Goal: Task Accomplishment & Management: Complete application form

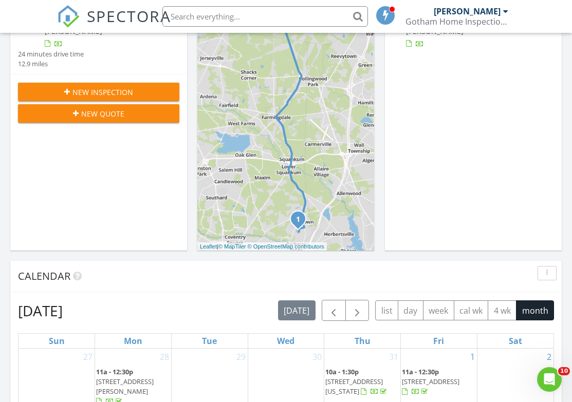
scroll to position [202, 0]
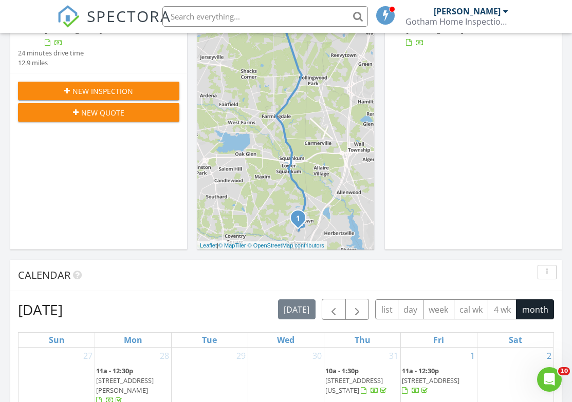
click at [94, 97] on span "New Inspection" at bounding box center [102, 91] width 61 height 11
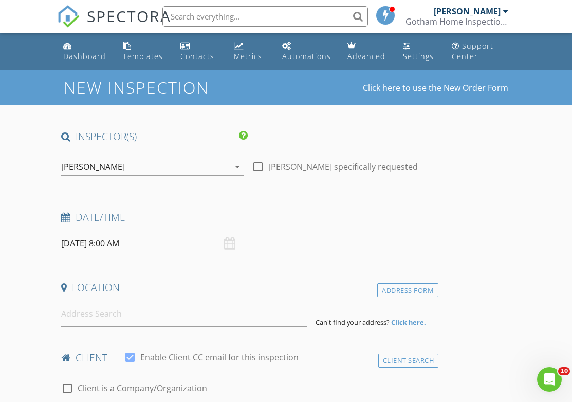
click at [260, 169] on div at bounding box center [257, 166] width 17 height 17
checkbox input "true"
click at [91, 316] on input at bounding box center [184, 314] width 246 height 25
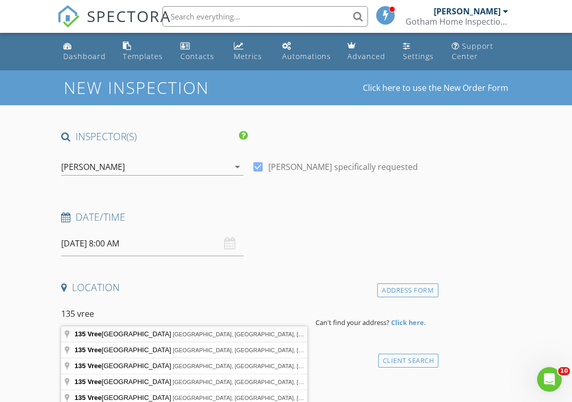
type input "135 Vreeland Ave, Bergenfield, NJ, USA"
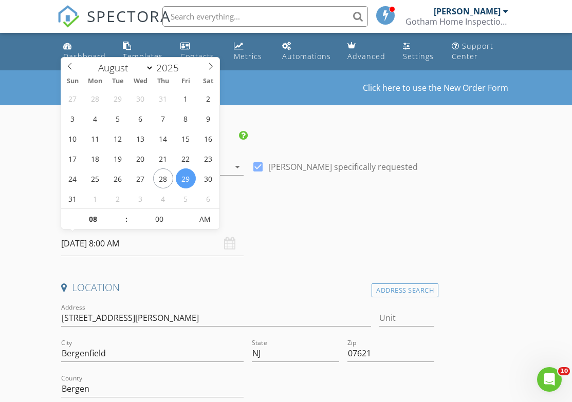
click at [125, 243] on input "08/29/2025 8:00 AM" at bounding box center [152, 243] width 182 height 25
type input "09"
type input "08/29/2025 9:00 AM"
click at [122, 213] on span at bounding box center [120, 214] width 7 height 10
type input "10"
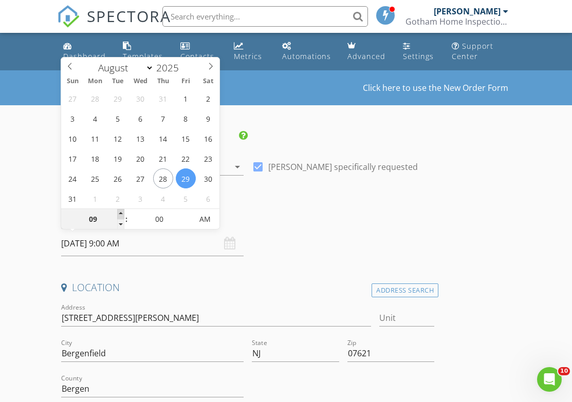
type input "08/29/2025 10:00 AM"
click at [122, 213] on span at bounding box center [120, 214] width 7 height 10
type input "11"
type input "08/29/2025 11:00 AM"
click at [122, 213] on span at bounding box center [120, 214] width 7 height 10
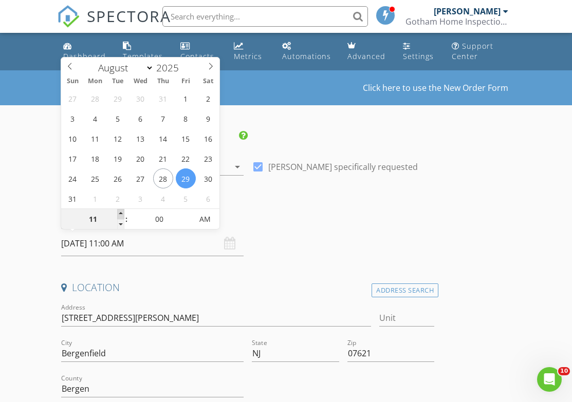
type input "12"
type input "08/29/2025 12:00 PM"
click at [122, 213] on span at bounding box center [120, 214] width 7 height 10
type input "01"
type input "08/29/2025 1:00 PM"
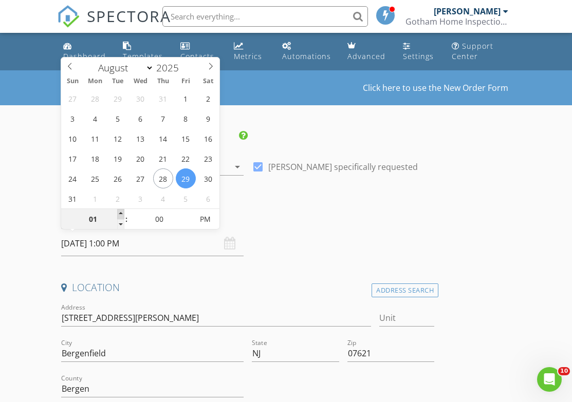
click at [122, 213] on span at bounding box center [120, 214] width 7 height 10
type input "05"
type input "08/29/2025 1:05 PM"
click at [187, 212] on span at bounding box center [187, 214] width 7 height 10
type input "10"
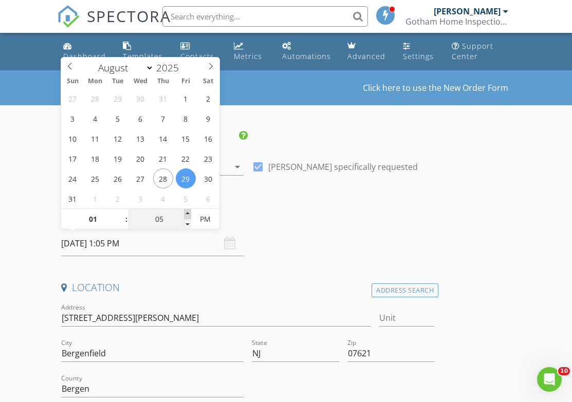
type input "08/29/2025 1:10 PM"
click at [187, 212] on span at bounding box center [187, 214] width 7 height 10
type input "15"
type input "08/29/2025 1:15 PM"
click at [187, 212] on span at bounding box center [187, 214] width 7 height 10
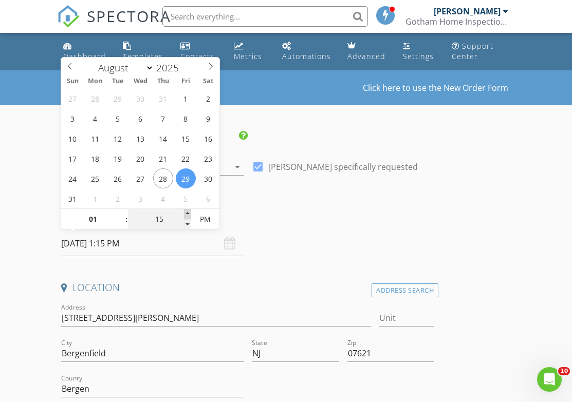
type input "20"
type input "08/29/2025 1:20 PM"
click at [187, 212] on span at bounding box center [187, 214] width 7 height 10
type input "25"
type input "08/29/2025 1:25 PM"
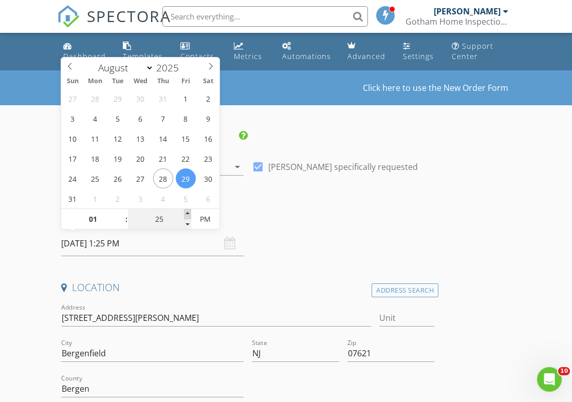
click at [187, 212] on span at bounding box center [187, 214] width 7 height 10
type input "30"
type input "08/29/2025 1:30 PM"
click at [187, 212] on span at bounding box center [187, 214] width 7 height 10
click at [284, 213] on h4 "Date/Time" at bounding box center [247, 217] width 373 height 13
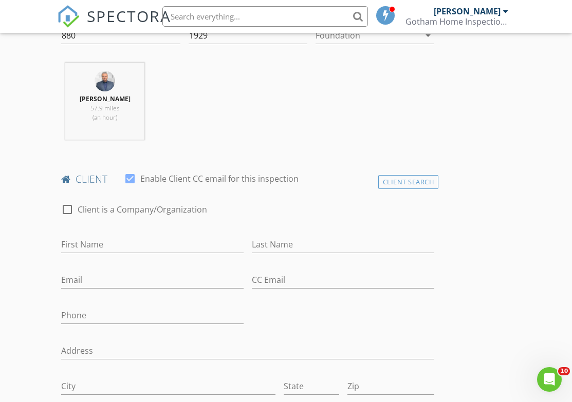
scroll to position [392, 0]
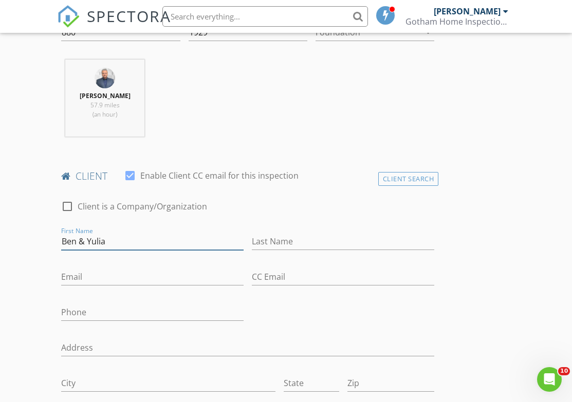
type input "Ben & Yulia"
click at [273, 230] on div "Last Name" at bounding box center [343, 243] width 182 height 33
type input "Mei & Gorditsa"
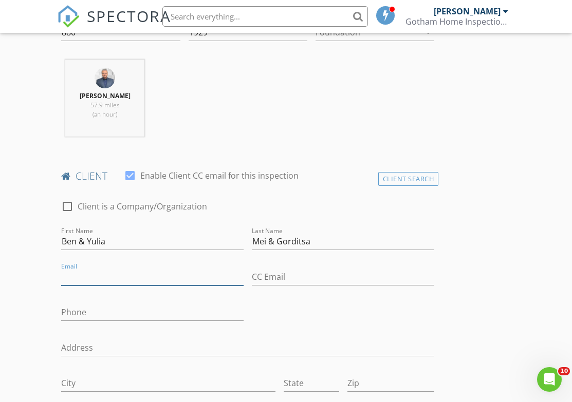
paste input "Benmei1985@gmail.com"
type input "Benmei1985@gmail.com"
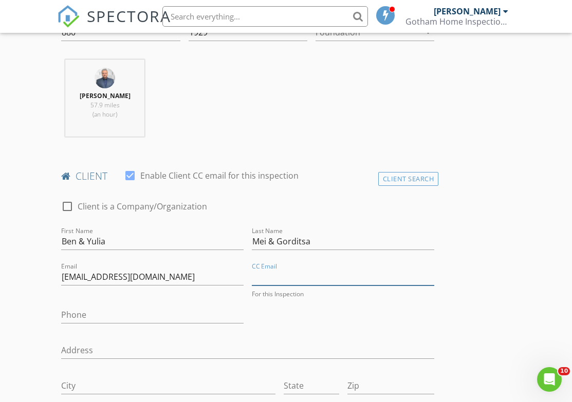
paste input "Gorditsay@gmail.com"
type input "Gorditsay@gmail.com"
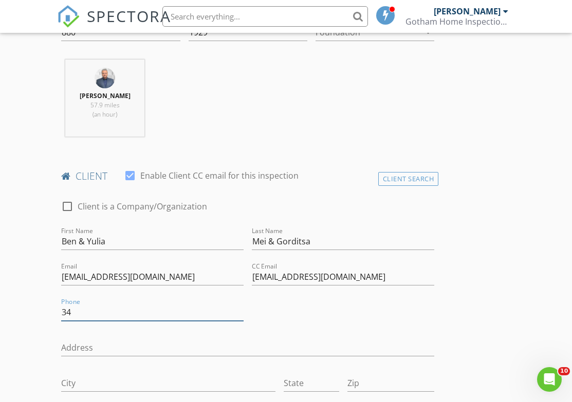
type input "3"
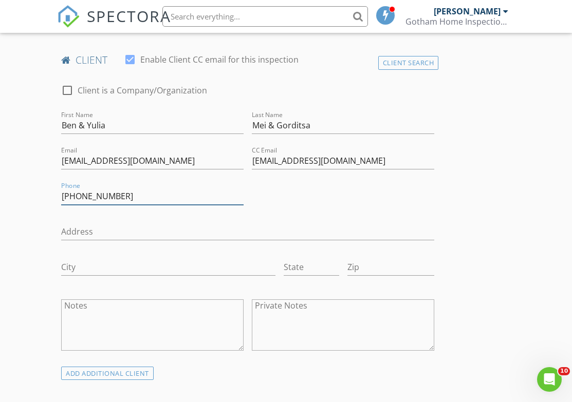
scroll to position [513, 0]
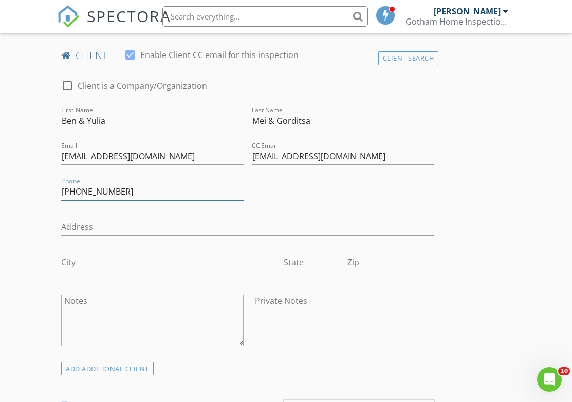
type input "718-790-1634"
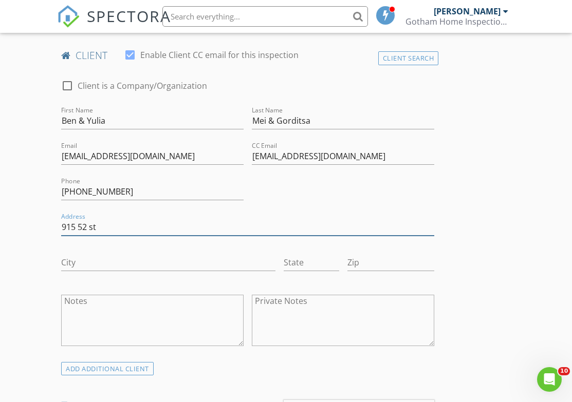
type input "915 52 st"
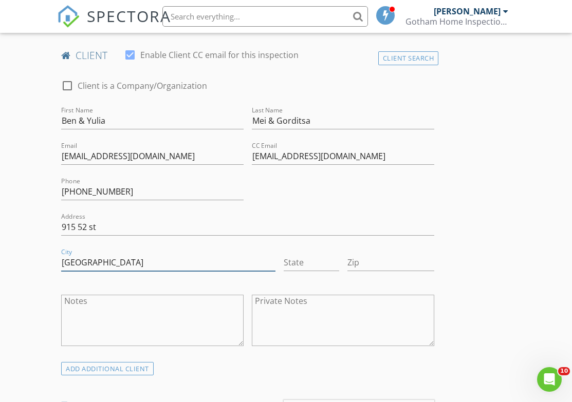
type input "brooklyn"
type input "NY"
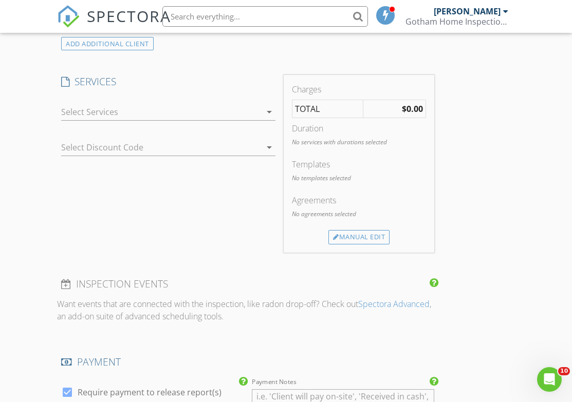
scroll to position [844, 0]
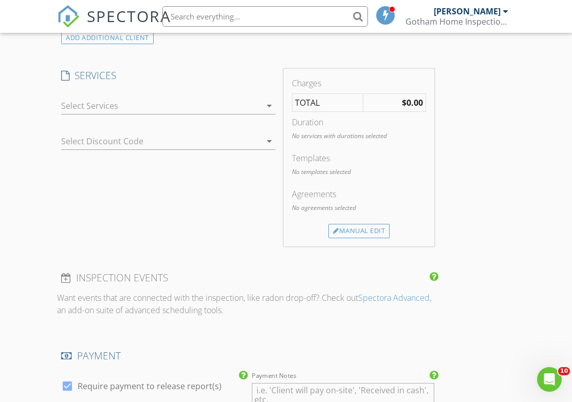
type input "11219"
click at [269, 101] on icon "arrow_drop_down" at bounding box center [269, 106] width 12 height 12
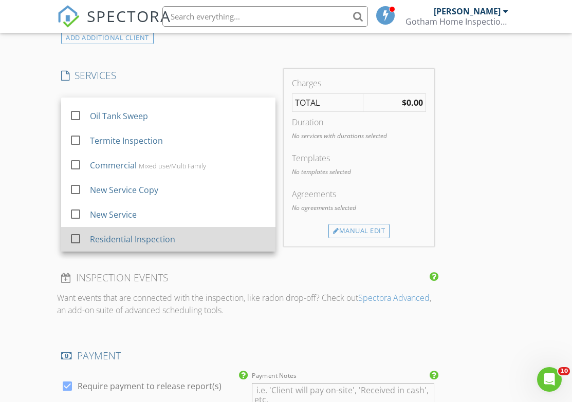
scroll to position [117, 0]
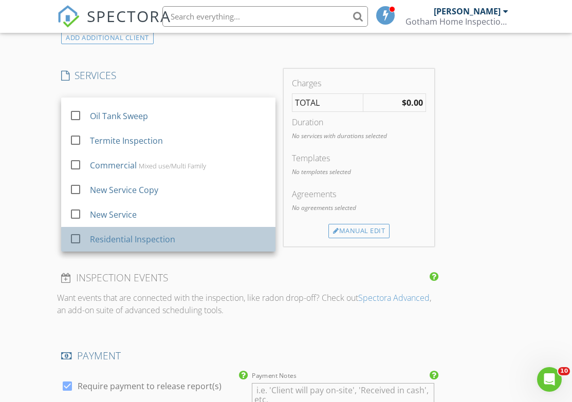
click at [169, 234] on div "Residential Inspection" at bounding box center [132, 239] width 85 height 12
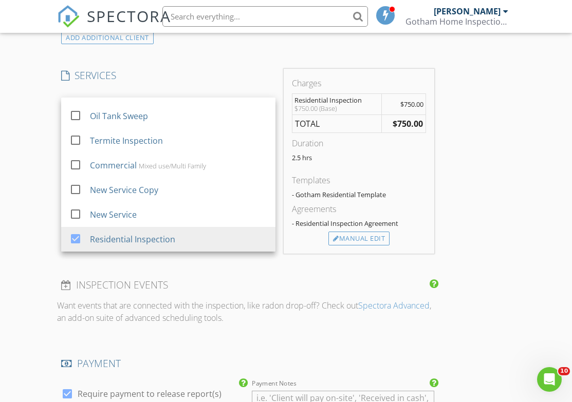
click at [250, 278] on h4 "INSPECTION EVENTS" at bounding box center [247, 284] width 373 height 13
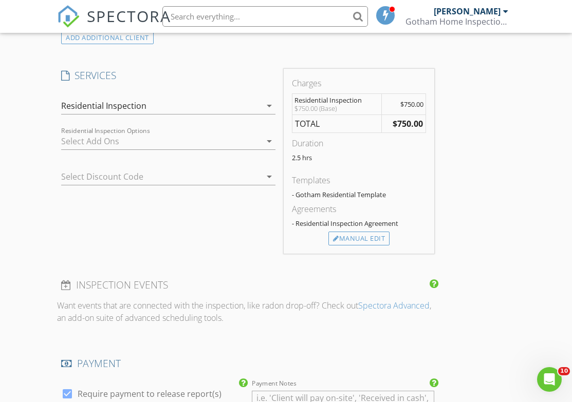
click at [178, 142] on div at bounding box center [161, 141] width 200 height 16
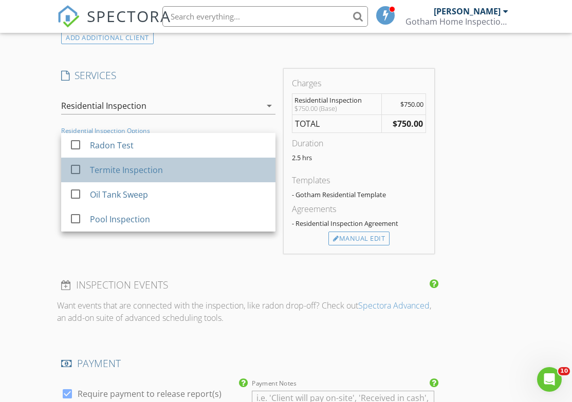
click at [160, 168] on div "Termite Inspection" at bounding box center [126, 170] width 73 height 12
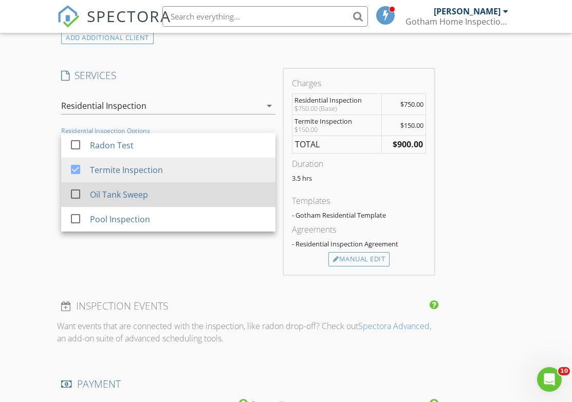
click at [154, 190] on div "Oil Tank Sweep" at bounding box center [178, 194] width 177 height 21
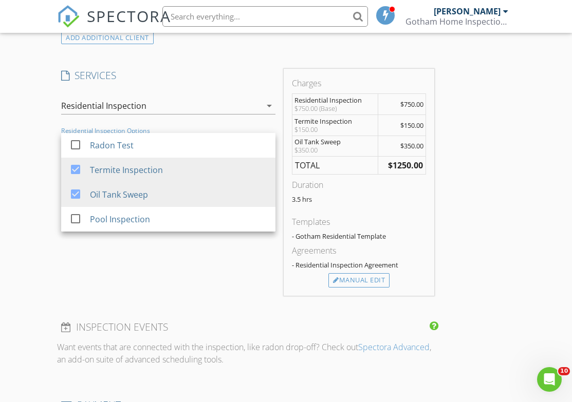
click at [470, 188] on div "INSPECTOR(S) check_box Joseph Panetta PRIMARY Joseph Panetta arrow_drop_down ch…" at bounding box center [285, 206] width 457 height 1840
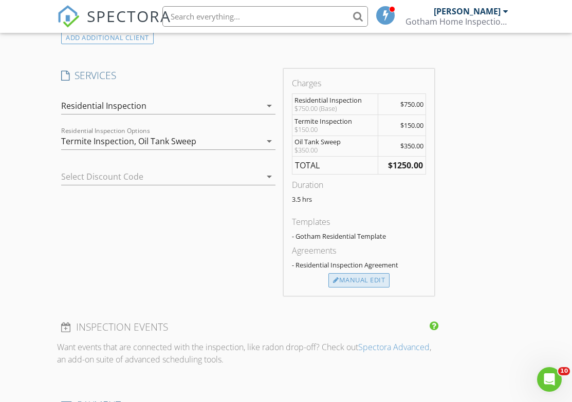
click at [374, 278] on div "Manual Edit" at bounding box center [358, 280] width 61 height 14
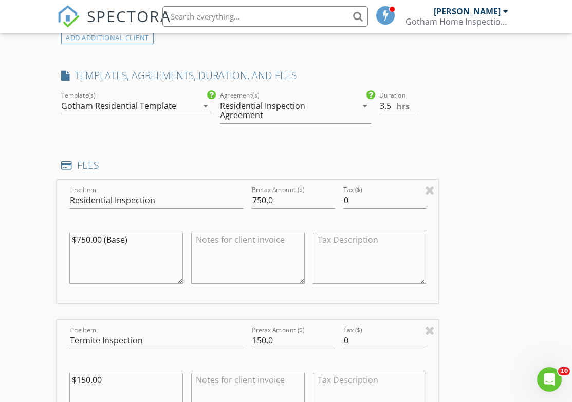
click at [185, 107] on div "Gotham Residential Template" at bounding box center [129, 106] width 136 height 16
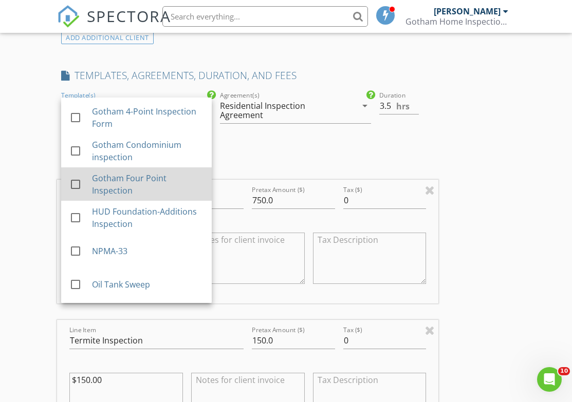
scroll to position [1089, 0]
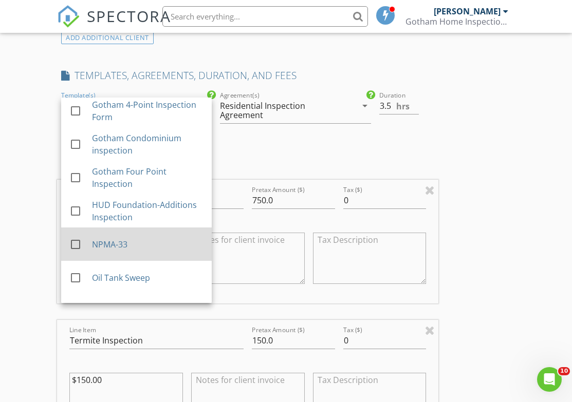
click at [145, 238] on div "NPMA-33" at bounding box center [148, 244] width 112 height 12
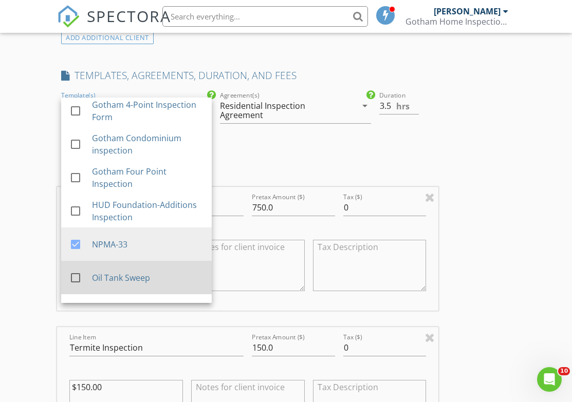
click at [144, 272] on div "Oil Tank Sweep" at bounding box center [148, 278] width 112 height 12
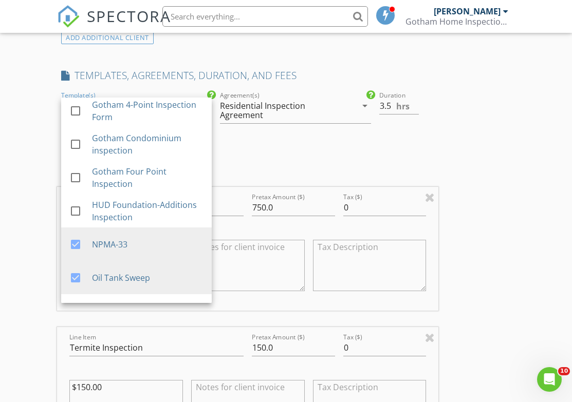
click at [270, 152] on div "INSPECTOR(S) check_box Joseph Panetta PRIMARY Joseph Panetta arrow_drop_down ch…" at bounding box center [247, 356] width 381 height 2140
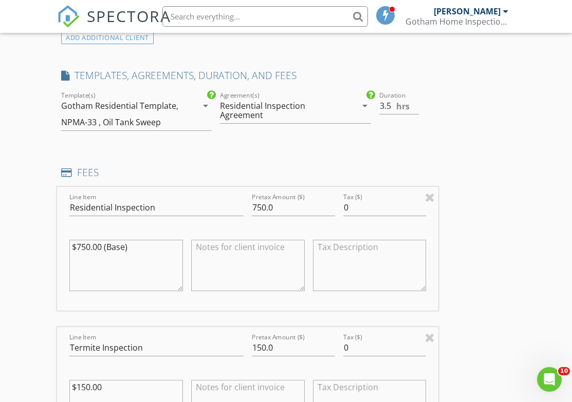
click at [289, 111] on div "Residential Inspection Agreement" at bounding box center [281, 110] width 123 height 18
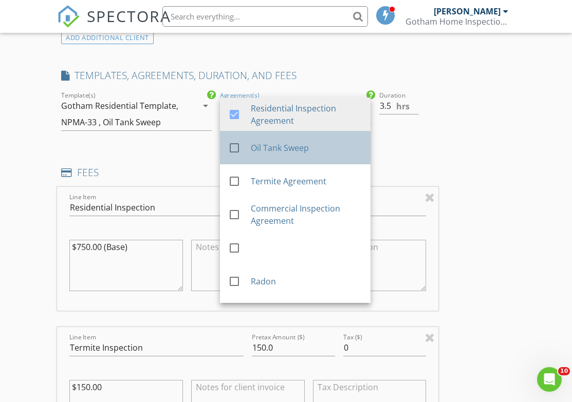
click at [289, 148] on div "Oil Tank Sweep" at bounding box center [307, 148] width 112 height 12
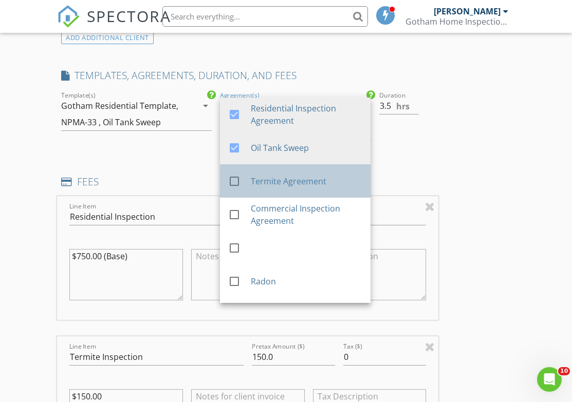
click at [295, 179] on div "Termite Agreement" at bounding box center [307, 181] width 112 height 12
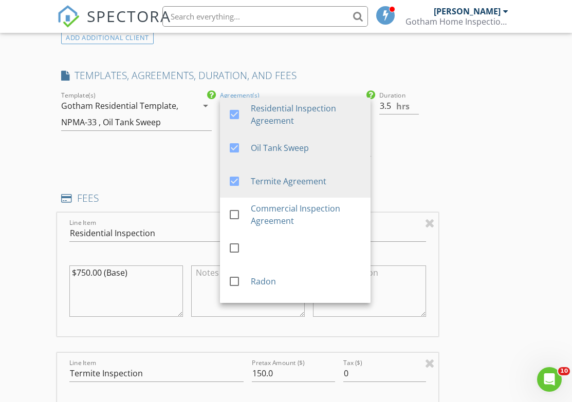
click at [517, 162] on div "New Inspection Click here to use the New Order Form INSPECTOR(S) check_box Jose…" at bounding box center [286, 381] width 572 height 2310
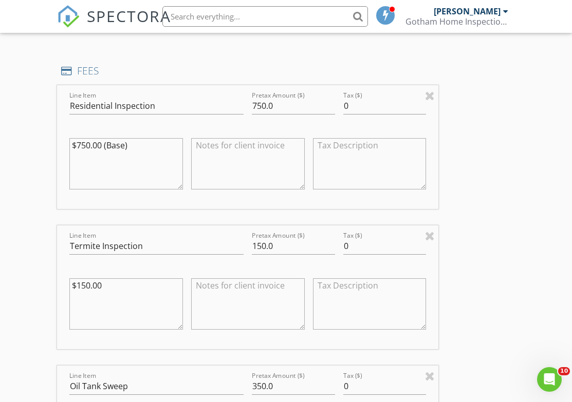
scroll to position [973, 0]
click at [266, 241] on input "150.0" at bounding box center [293, 245] width 83 height 17
type input "75.0"
click at [209, 282] on textarea at bounding box center [248, 302] width 114 height 51
type textarea "D"
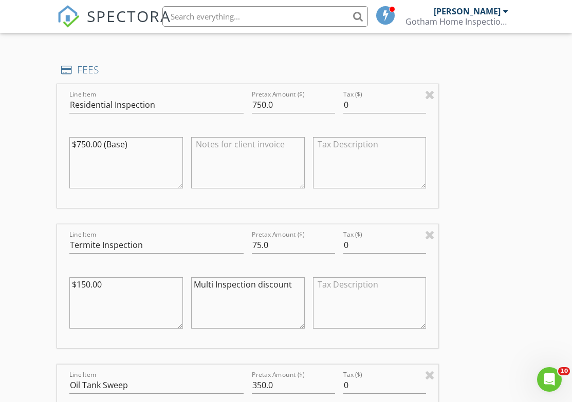
drag, startPoint x: 293, startPoint y: 283, endPoint x: 193, endPoint y: 280, distance: 100.2
click at [193, 280] on textarea "Multi Inspection discount" at bounding box center [248, 302] width 114 height 51
paste textarea "Gorditsay@gmail.com"
type textarea "Gorditsay@gmail.com"
drag, startPoint x: 282, startPoint y: 282, endPoint x: 193, endPoint y: 282, distance: 89.4
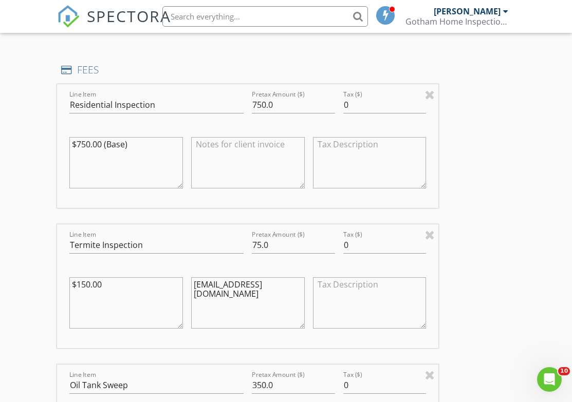
click at [193, 282] on textarea "Gorditsay@gmail.com" at bounding box center [248, 302] width 114 height 51
click at [236, 144] on textarea at bounding box center [248, 162] width 114 height 51
click at [228, 285] on textarea at bounding box center [248, 302] width 114 height 51
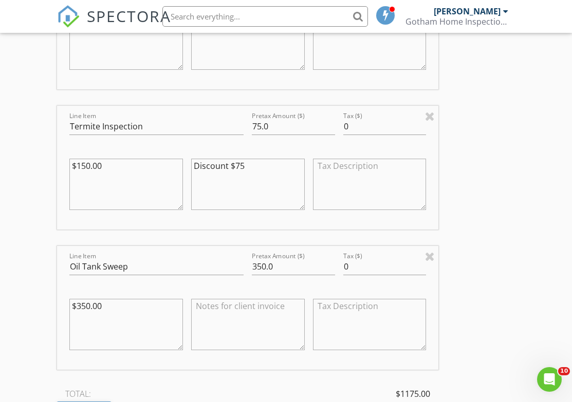
scroll to position [1112, 0]
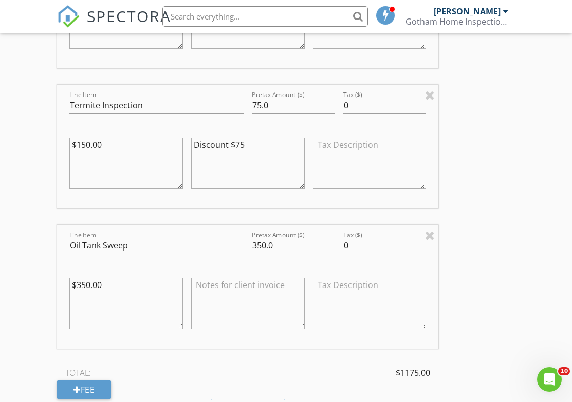
type textarea "Discount $75"
click at [257, 245] on input "350.0" at bounding box center [293, 245] width 83 height 17
click at [262, 241] on input "250.0" at bounding box center [293, 245] width 83 height 17
type input "200.0"
click at [251, 288] on textarea at bounding box center [248, 303] width 114 height 51
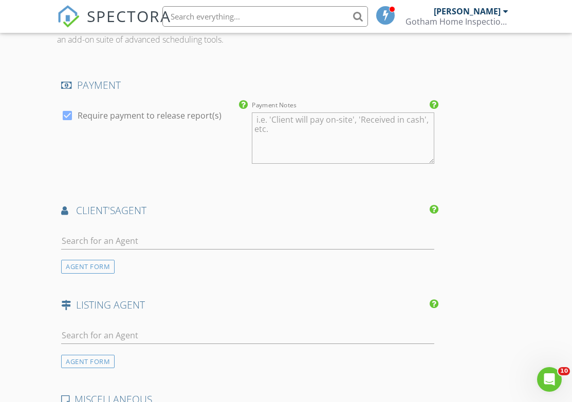
scroll to position [1555, 0]
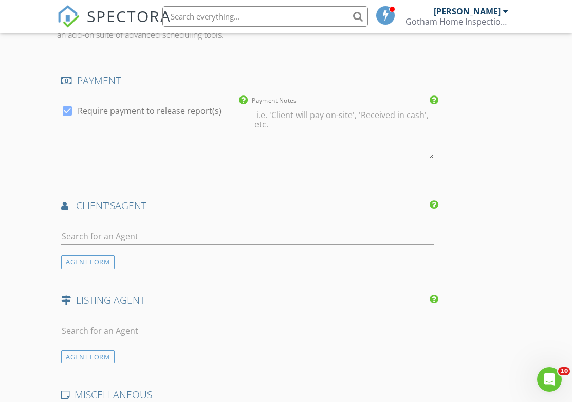
type textarea "Discount $150"
click at [97, 236] on input "text" at bounding box center [247, 236] width 373 height 17
type input "a"
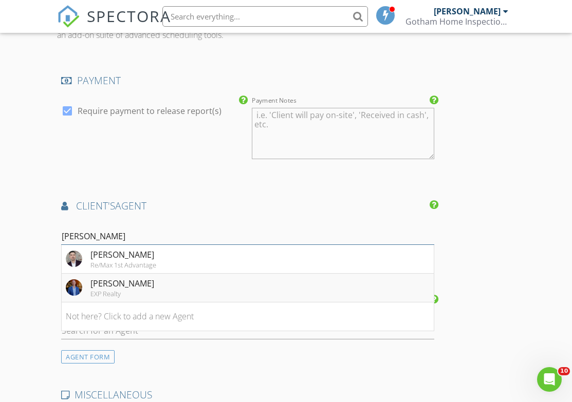
type input "Felix"
click at [132, 290] on div "EXP Realty" at bounding box center [122, 294] width 64 height 8
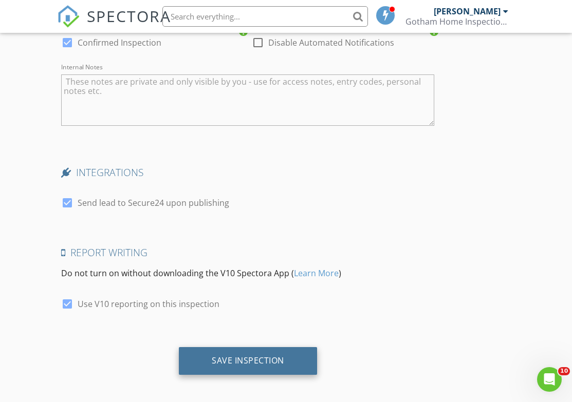
scroll to position [2276, 0]
click at [222, 357] on div "Save Inspection" at bounding box center [248, 361] width 72 height 10
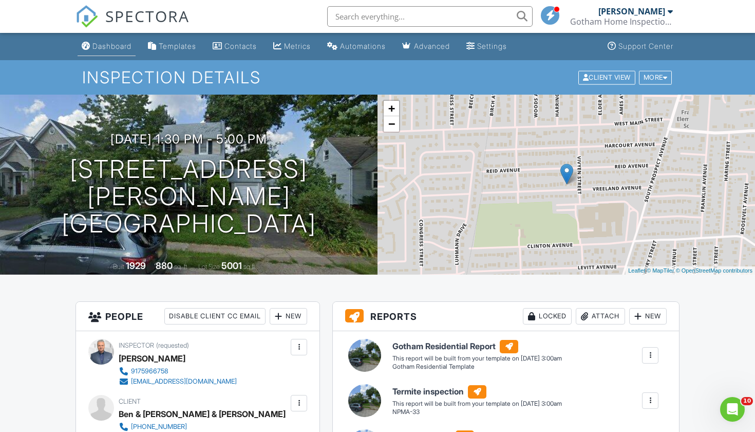
click at [100, 49] on div "Dashboard" at bounding box center [111, 46] width 39 height 9
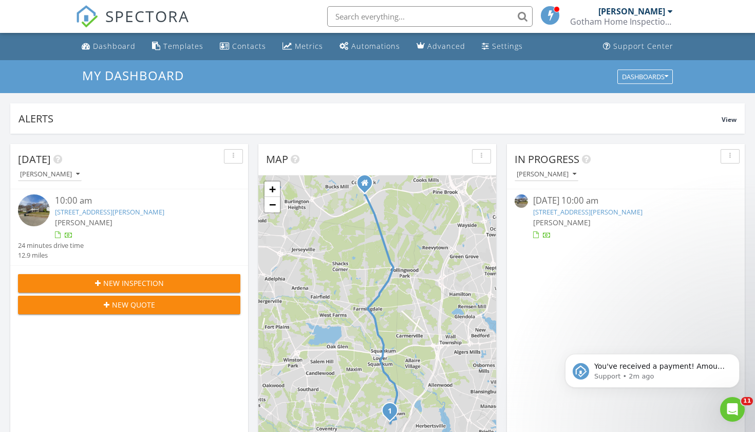
click at [130, 211] on link "47 Bristlecone Dr, Howell Township, NJ 07731" at bounding box center [109, 211] width 109 height 9
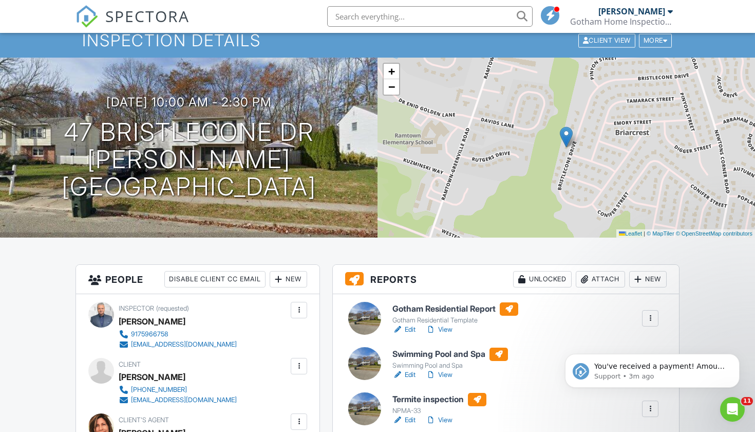
scroll to position [40, 0]
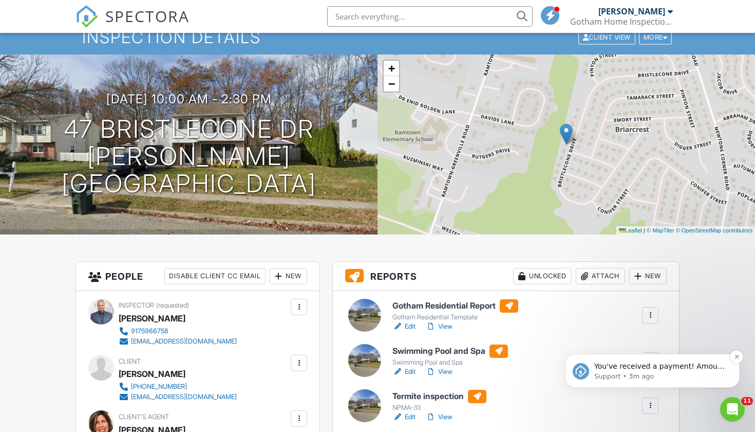
click at [690, 368] on p "You've received a payment! Amount $1025.00 Fee $0.00 Net $1025.00 Transaction #…" at bounding box center [660, 366] width 133 height 10
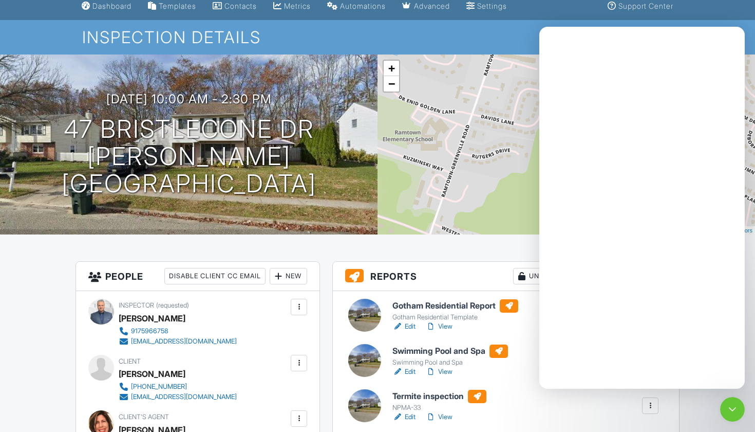
scroll to position [0, 0]
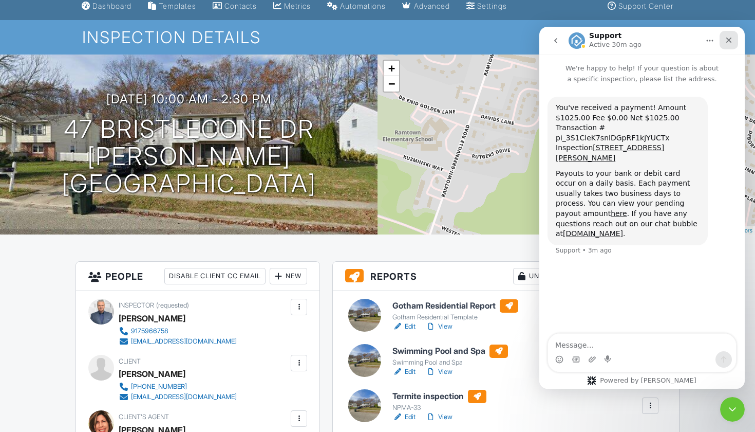
click at [729, 39] on icon "Close" at bounding box center [729, 40] width 8 height 8
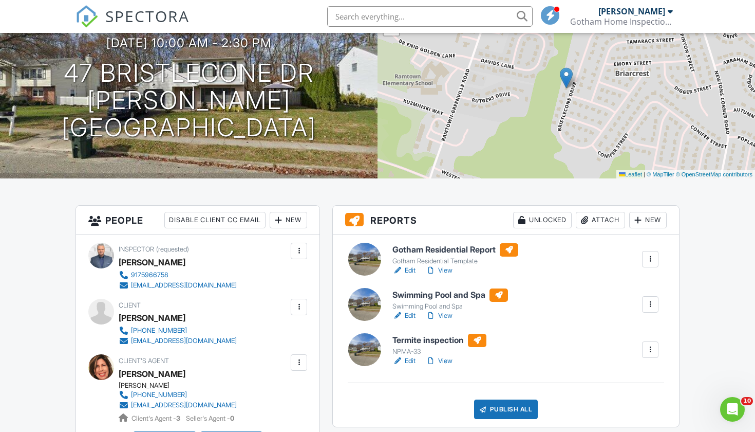
scroll to position [103, 0]
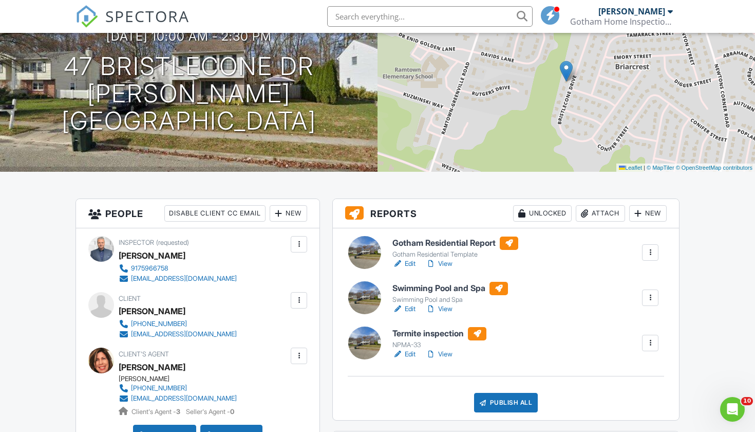
click at [408, 262] on link "Edit" at bounding box center [404, 263] width 23 height 10
